Goal: Task Accomplishment & Management: Manage account settings

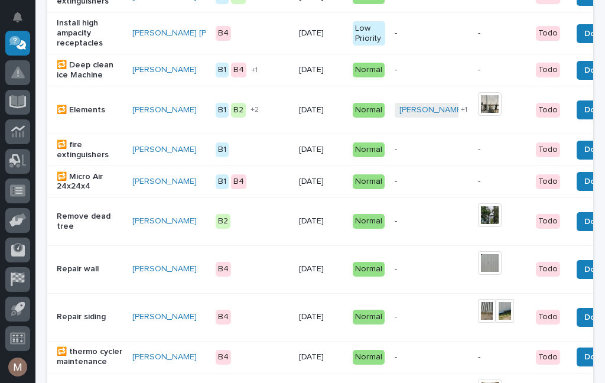
scroll to position [493, 0]
click at [130, 338] on td "John Lunsford" at bounding box center [169, 317] width 83 height 48
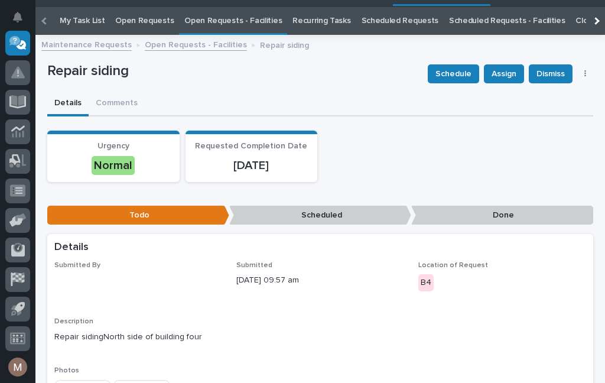
scroll to position [38, 0]
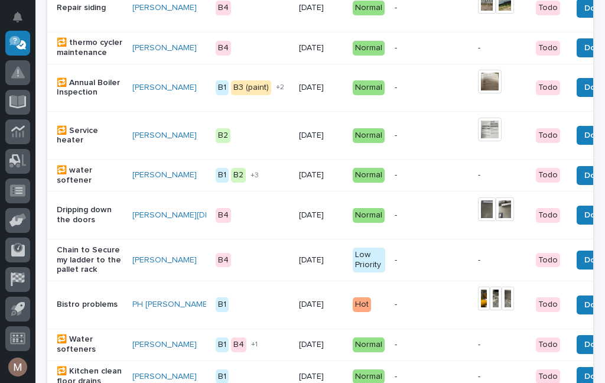
scroll to position [801, 0]
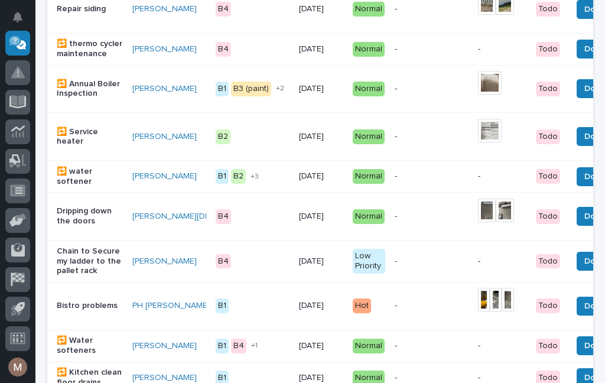
click at [75, 215] on p "Dripping down the doors" at bounding box center [90, 216] width 66 height 20
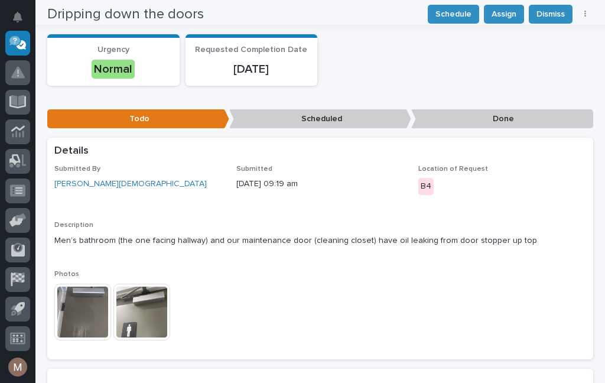
scroll to position [126, 0]
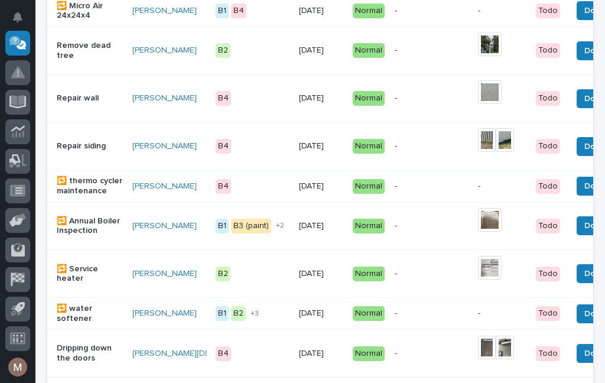
scroll to position [691, 0]
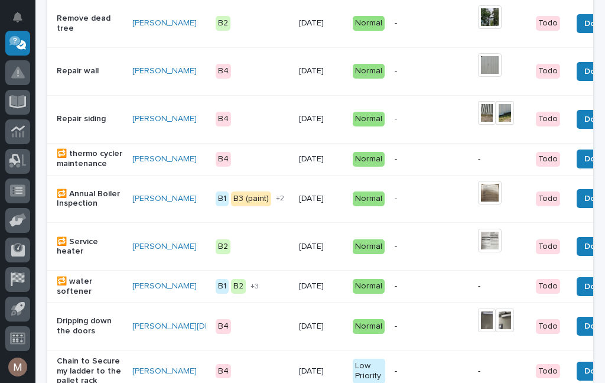
click at [74, 330] on p "Dripping down the doors" at bounding box center [90, 326] width 66 height 20
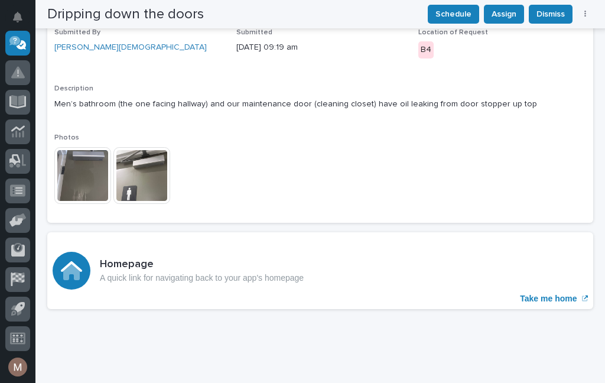
scroll to position [263, 0]
click at [551, 296] on p "Take me home" at bounding box center [548, 299] width 57 height 10
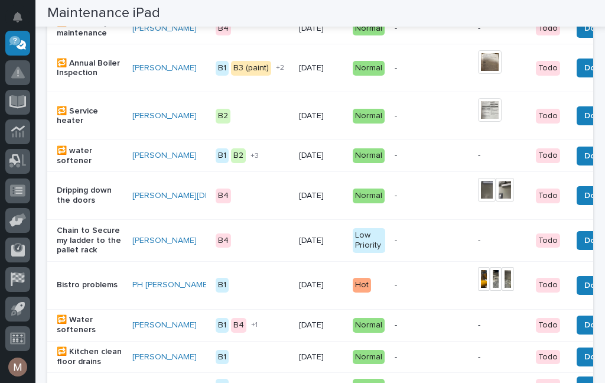
scroll to position [1285, 0]
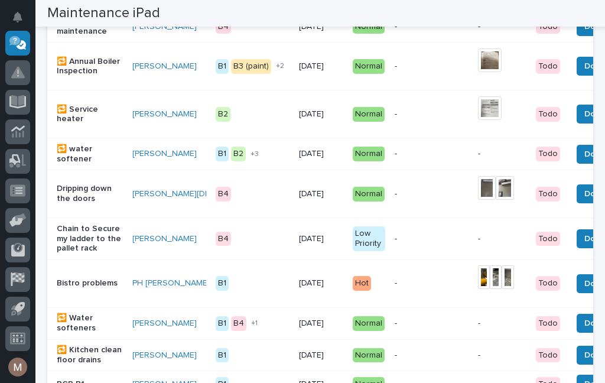
click at [74, 253] on p "Chain to Secure my ladder to the pallet rack" at bounding box center [90, 239] width 66 height 30
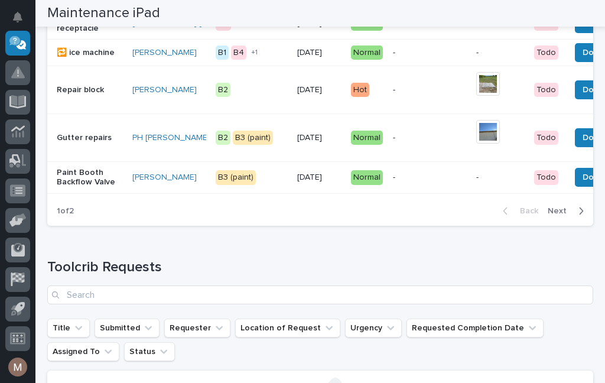
scroll to position [1725, 0]
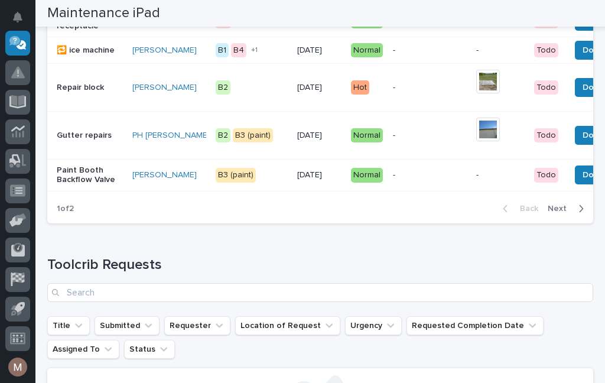
click at [561, 214] on span "Next" at bounding box center [561, 208] width 26 height 11
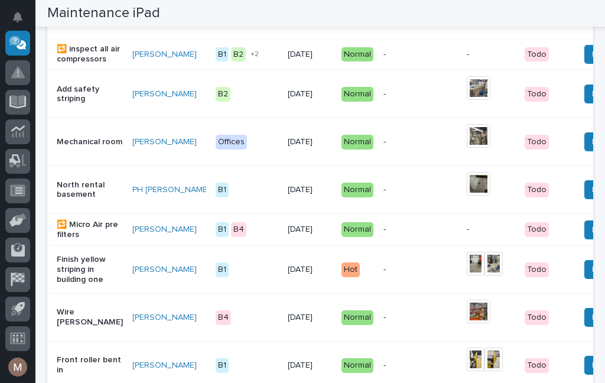
scroll to position [816, 0]
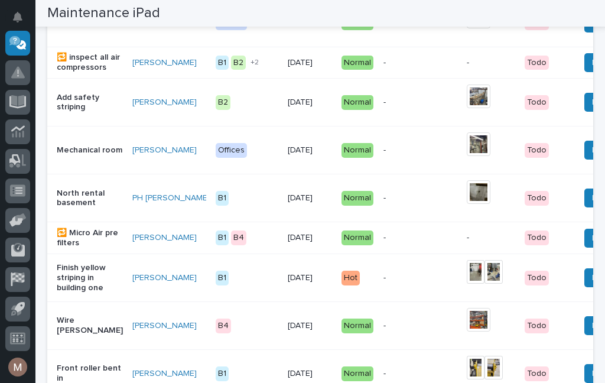
click at [82, 155] on p "Mechanical room" at bounding box center [90, 150] width 66 height 10
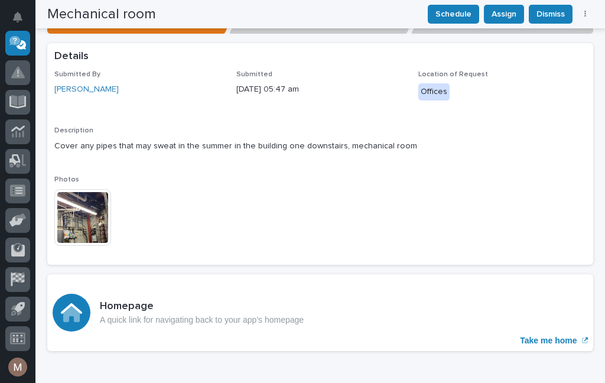
scroll to position [233, 0]
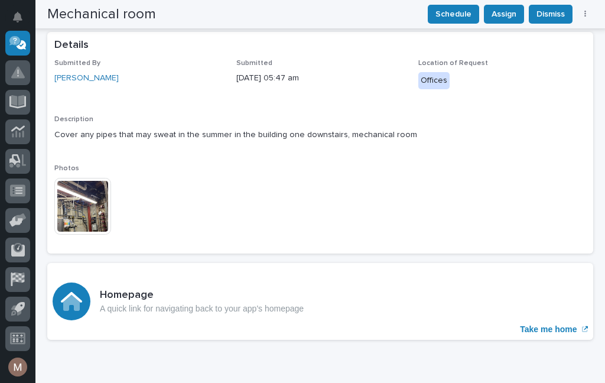
click at [86, 206] on img at bounding box center [82, 206] width 57 height 57
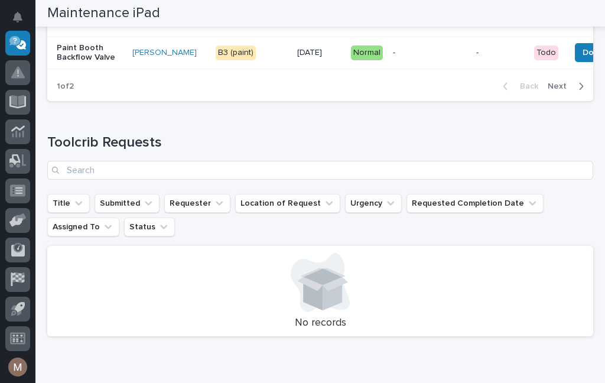
scroll to position [1833, 0]
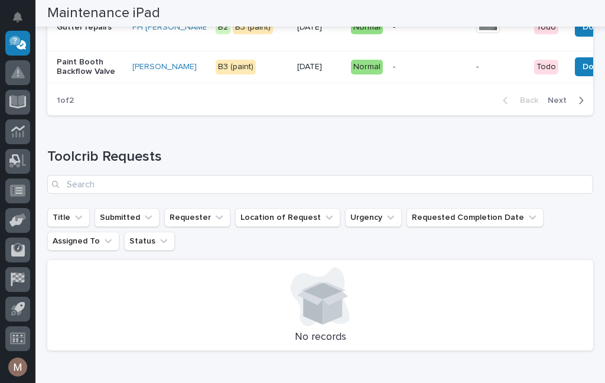
click at [558, 106] on span "Next" at bounding box center [561, 100] width 26 height 11
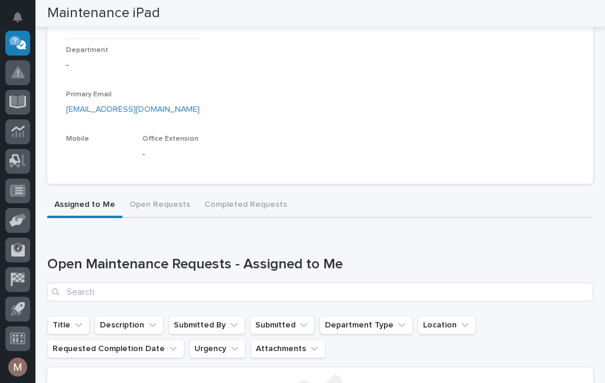
scroll to position [63, 0]
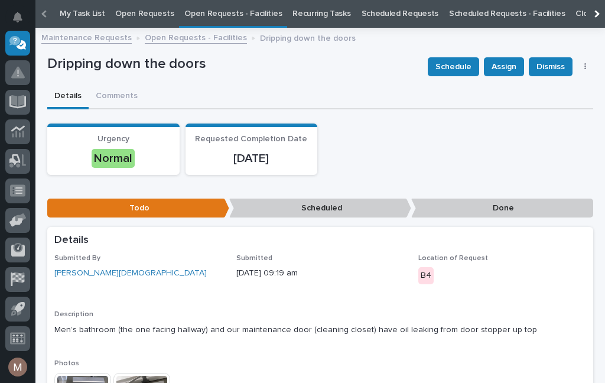
scroll to position [38, 0]
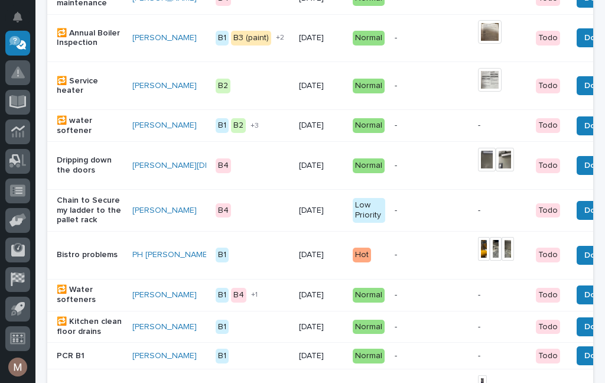
scroll to position [851, 0]
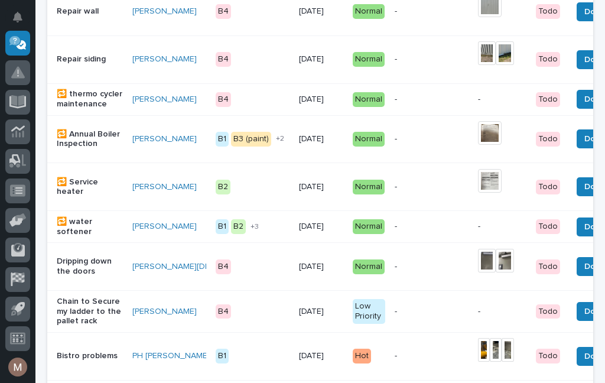
scroll to position [751, 0]
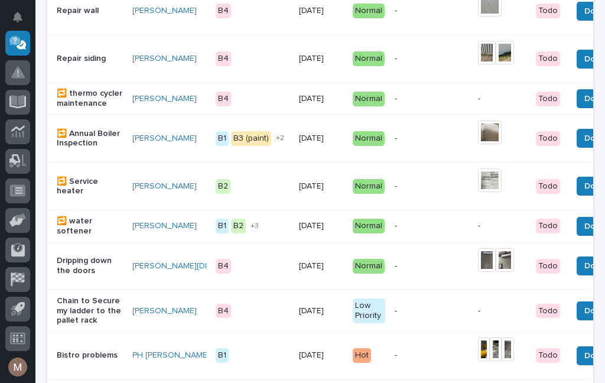
click at [576, 320] on button "Done" at bounding box center [594, 310] width 37 height 19
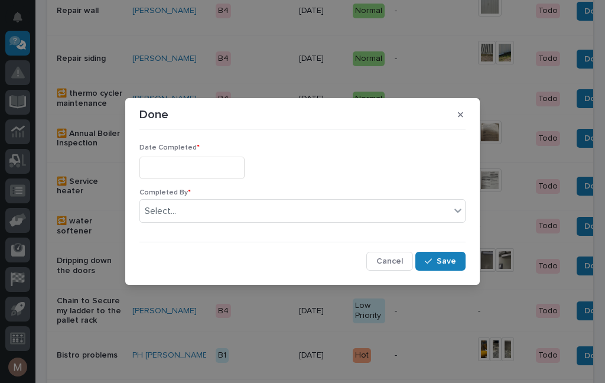
click at [187, 171] on input "text" at bounding box center [191, 168] width 105 height 22
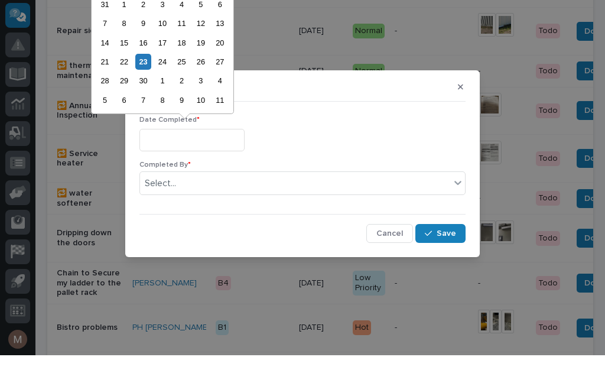
click at [151, 82] on div "23" at bounding box center [143, 90] width 16 height 16
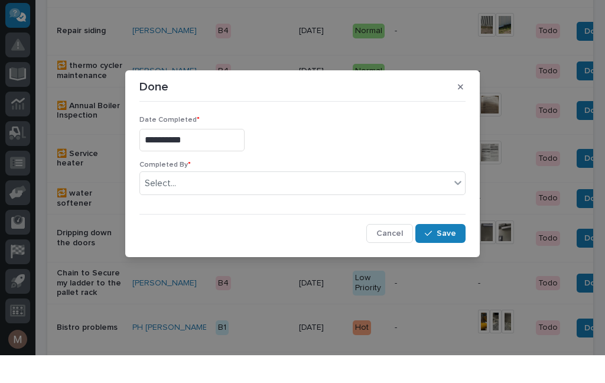
type input "**********"
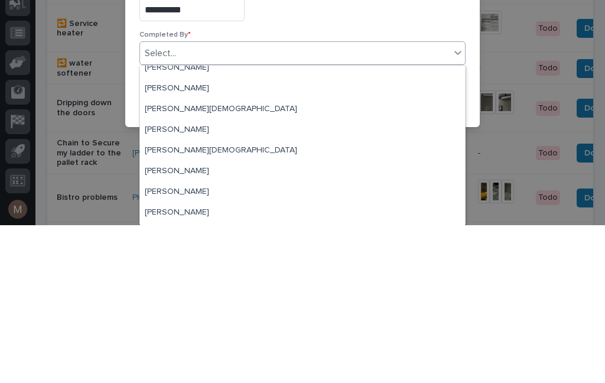
scroll to position [30, 0]
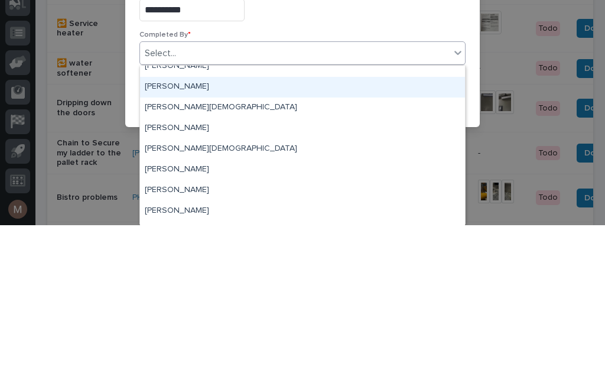
click at [191, 234] on div "[PERSON_NAME]" at bounding box center [302, 244] width 325 height 21
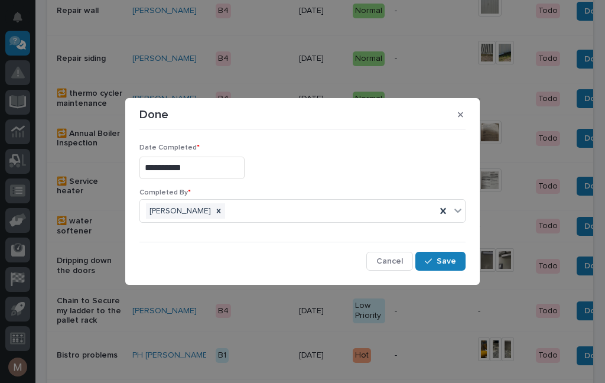
click at [458, 261] on button "Save" at bounding box center [440, 261] width 50 height 19
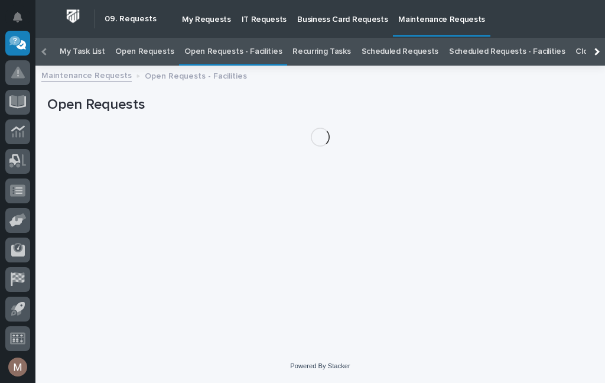
scroll to position [38, 0]
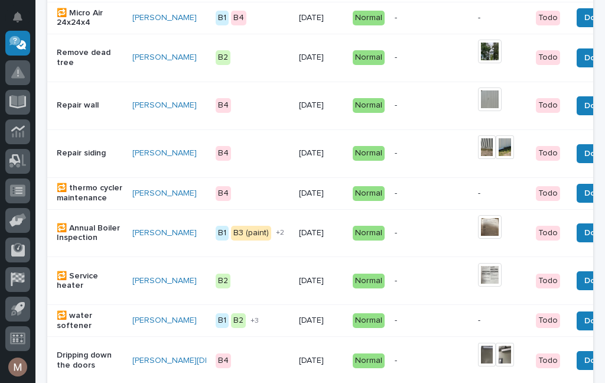
scroll to position [654, 0]
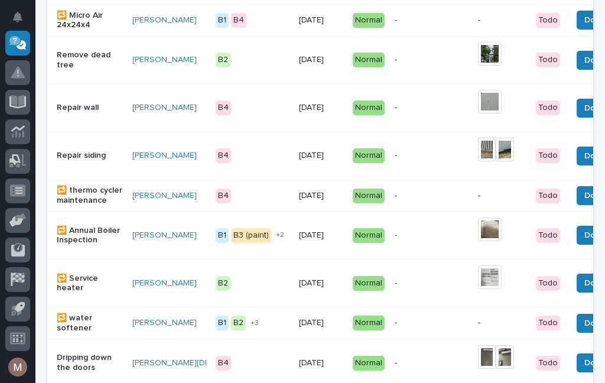
click at [89, 156] on p "Repair siding" at bounding box center [90, 156] width 66 height 10
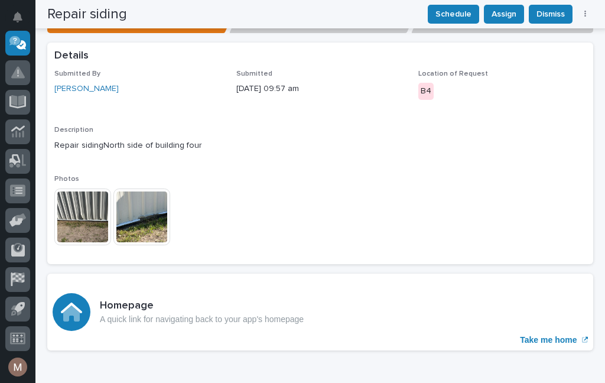
scroll to position [222, 0]
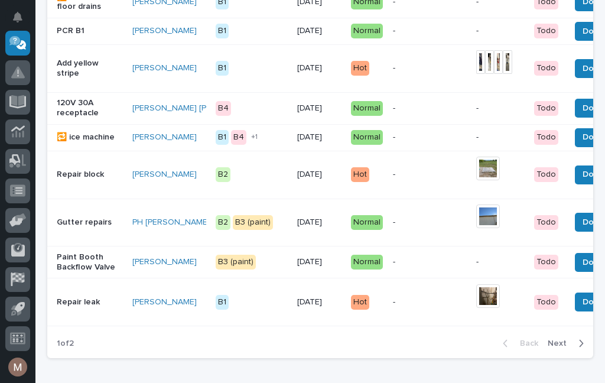
scroll to position [1137, 0]
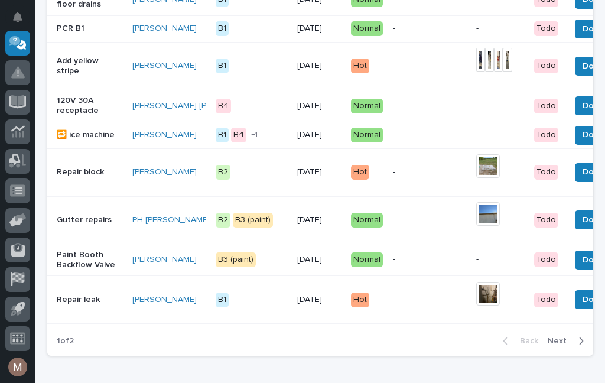
click at [82, 305] on p "Repair leak" at bounding box center [90, 300] width 66 height 10
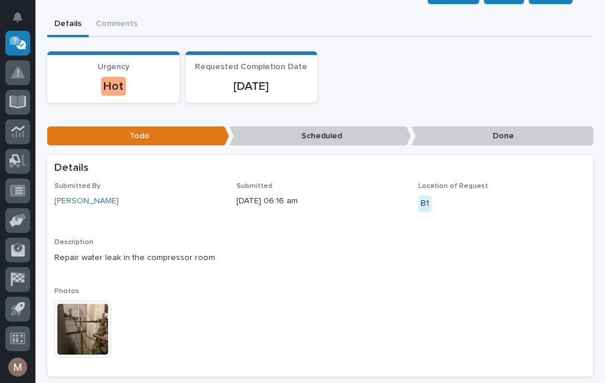
scroll to position [108, 0]
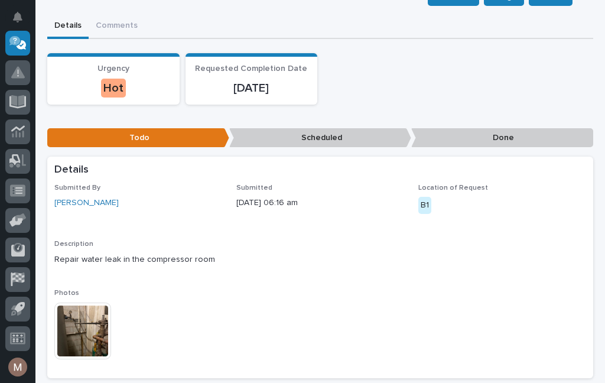
click at [92, 334] on img at bounding box center [82, 330] width 57 height 57
